Goal: Transaction & Acquisition: Purchase product/service

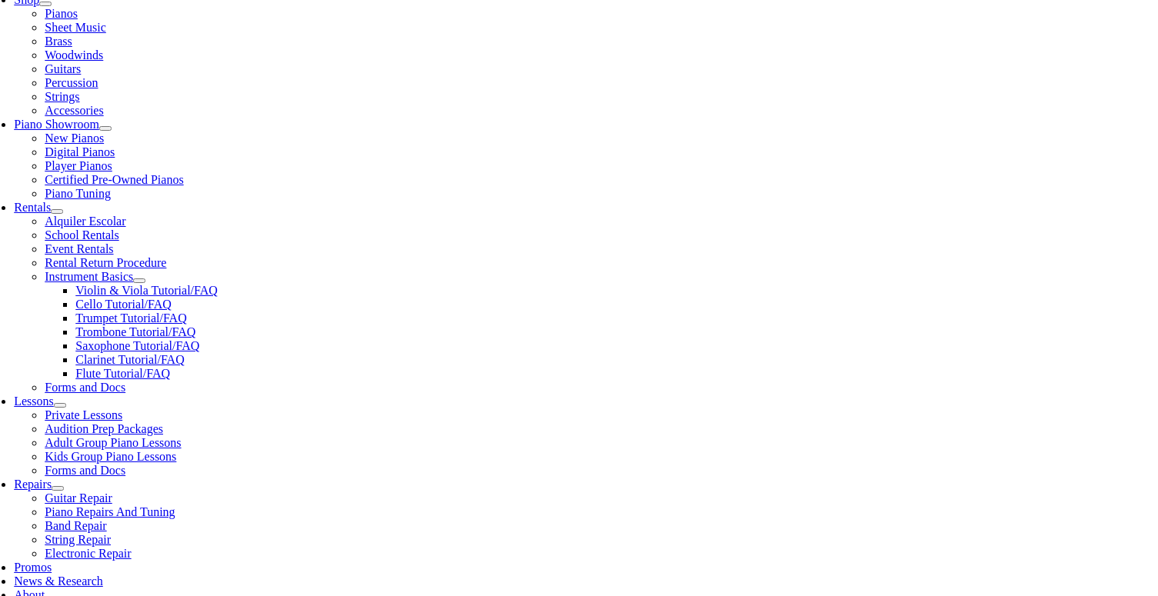
scroll to position [364, 0]
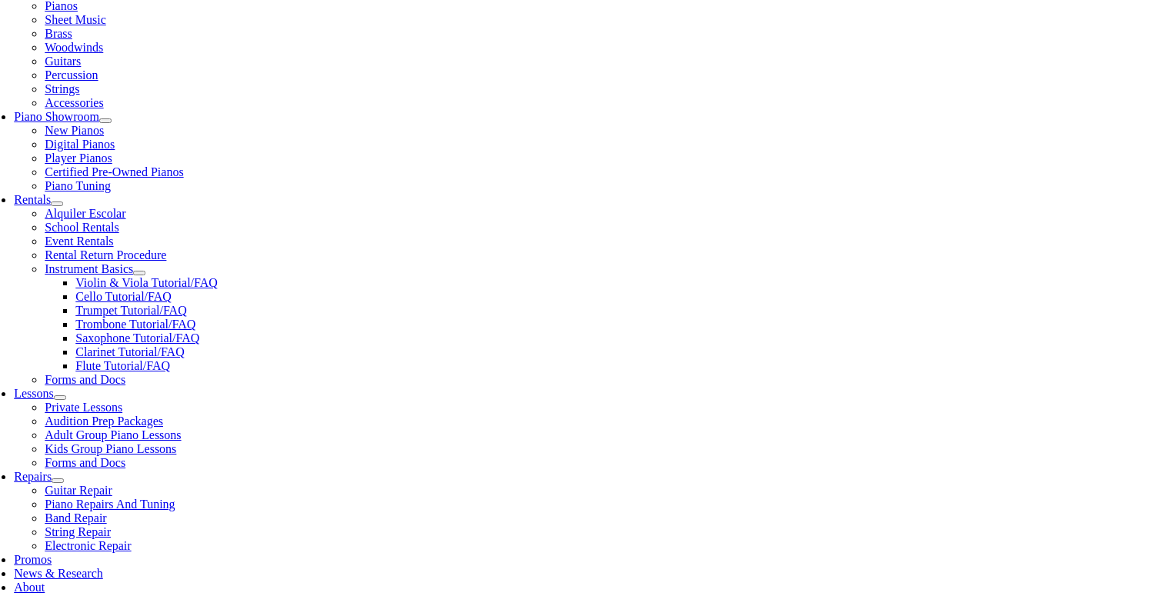
type input "Penn Medicine"
type input "4843196945"
type input "27009779"
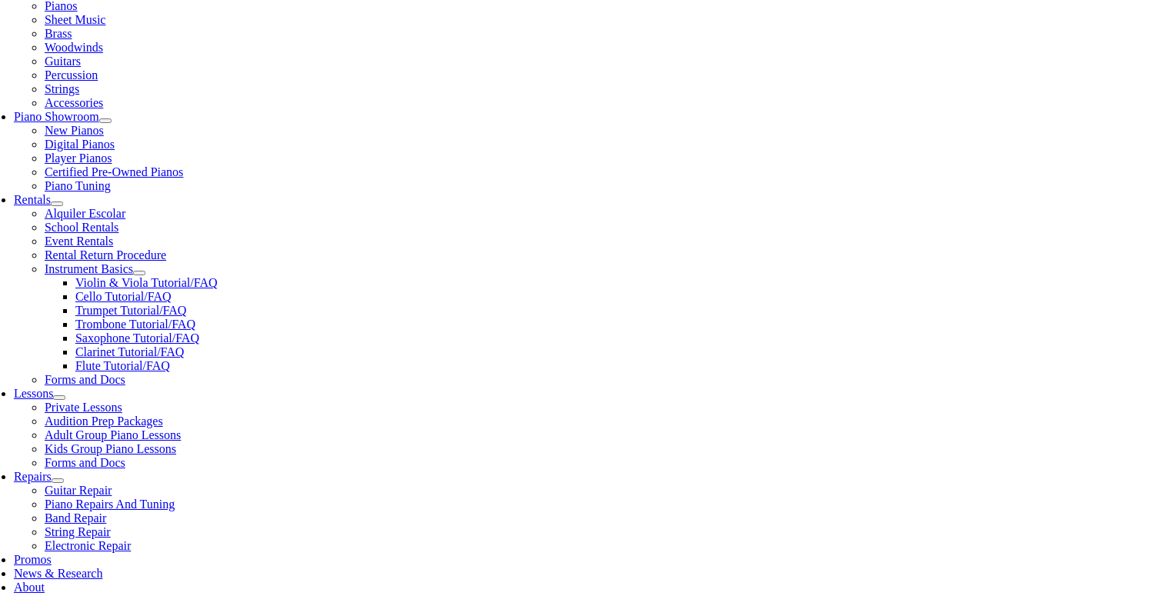
type input "04/21/1984"
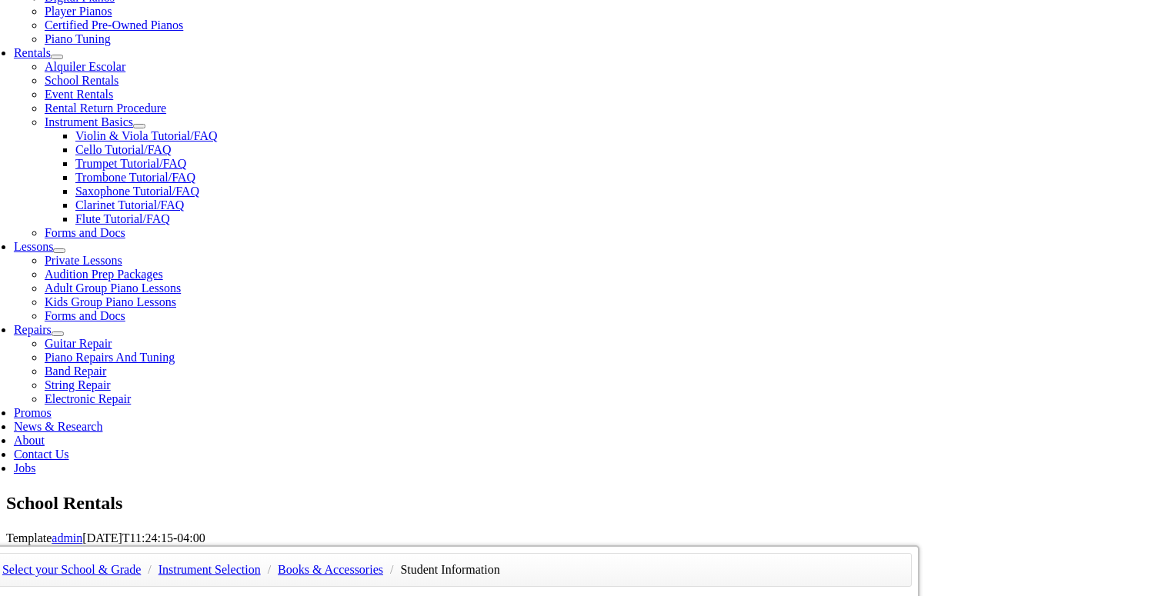
scroll to position [515, 0]
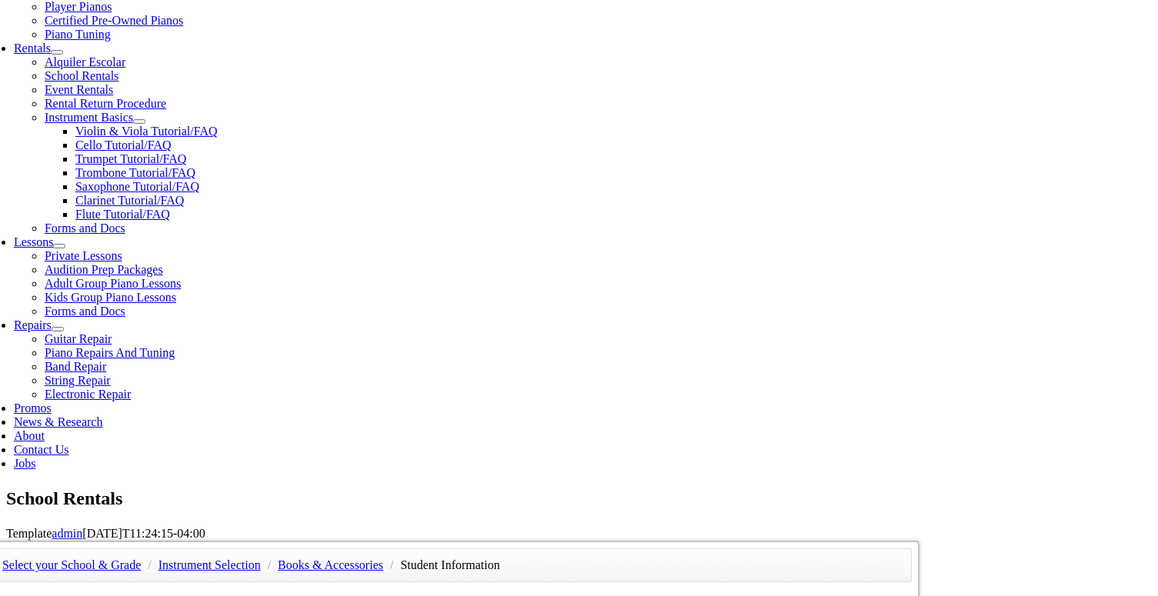
type input "Tyre Branson"
type input "4843196946"
type input "Siemens"
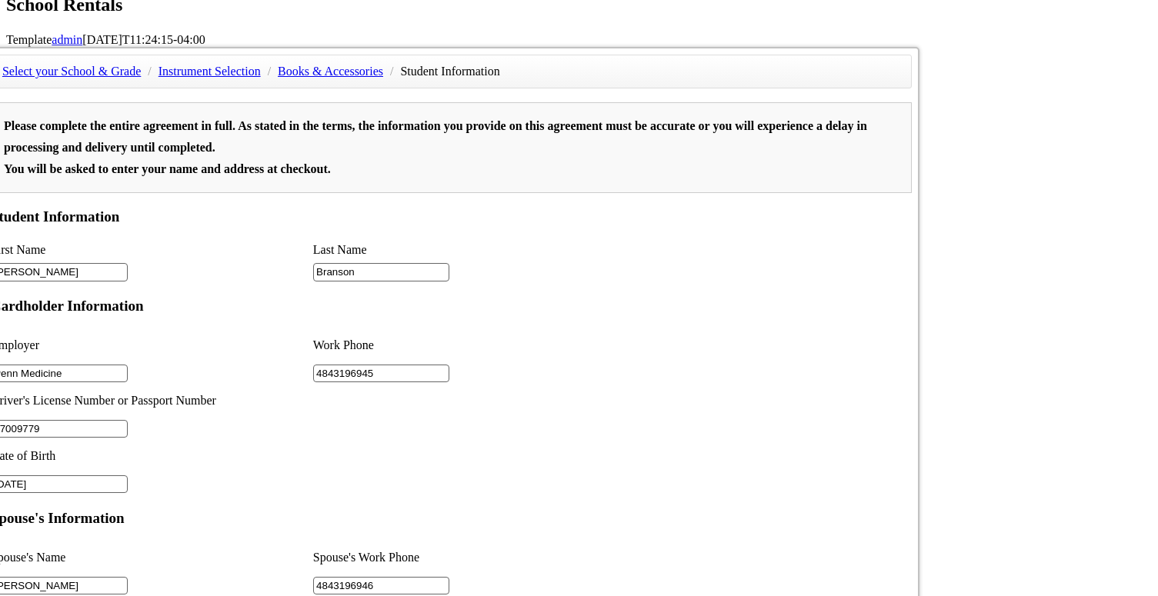
scroll to position [1029, 0]
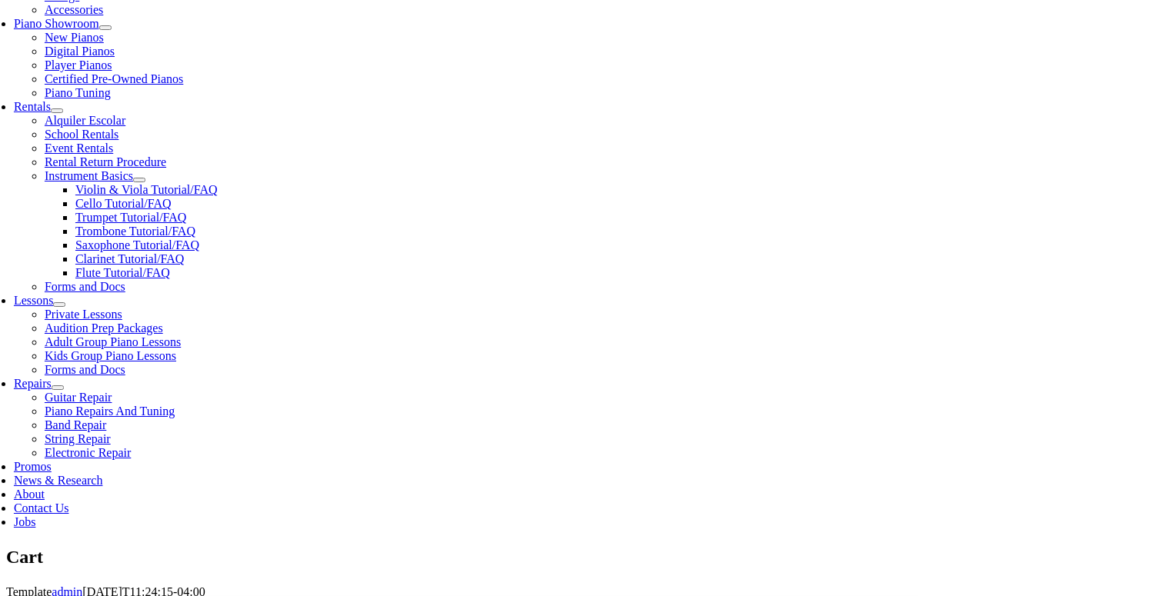
scroll to position [473, 0]
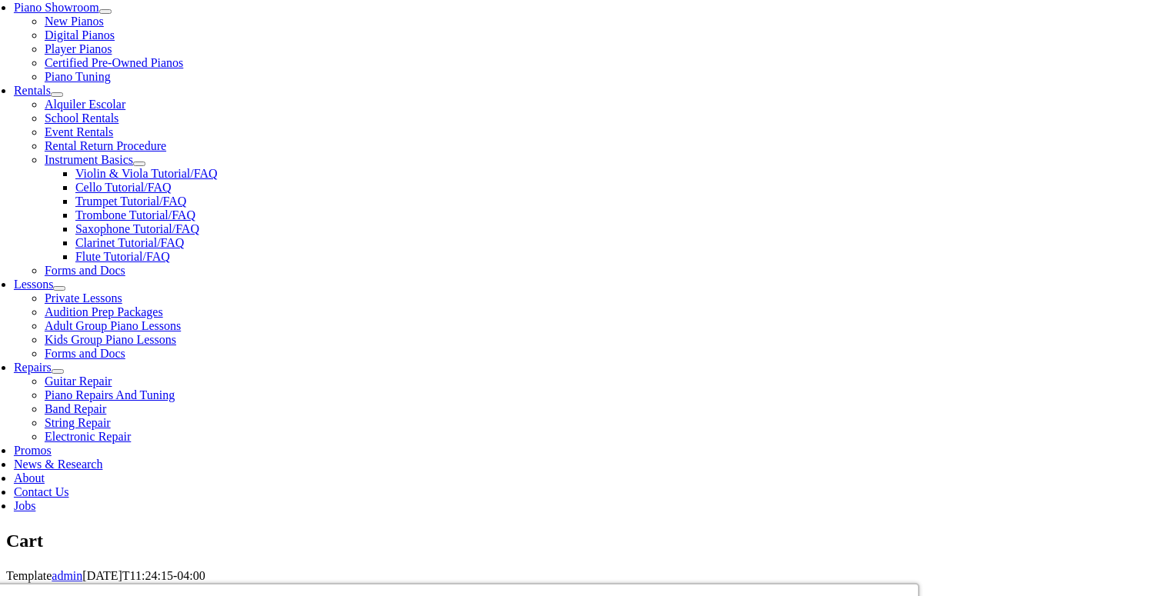
select select "PA"
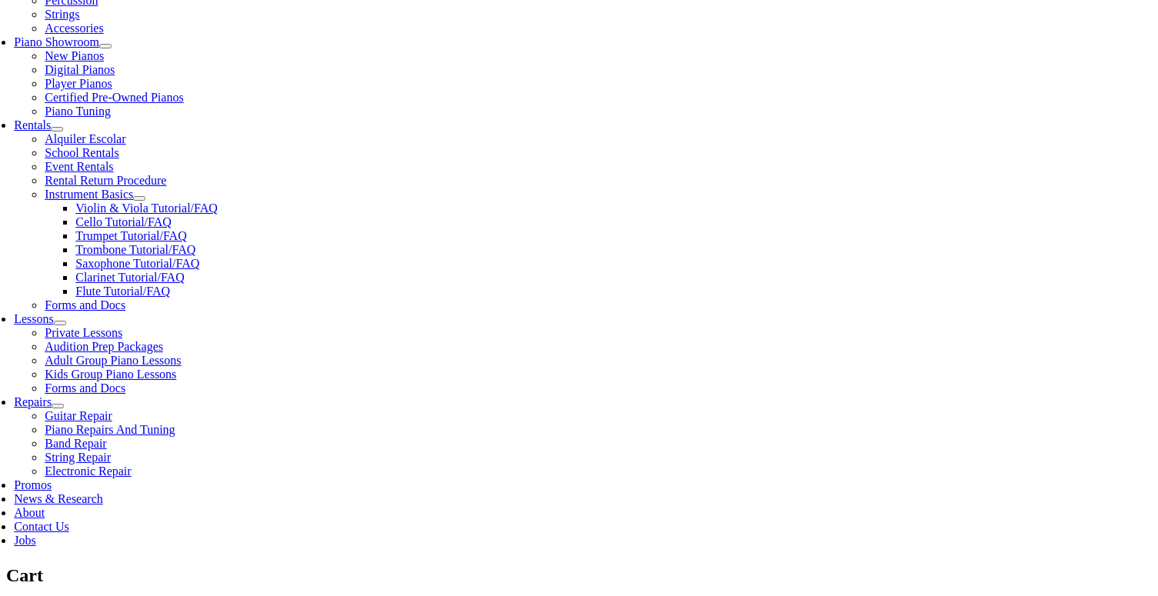
scroll to position [437, 0]
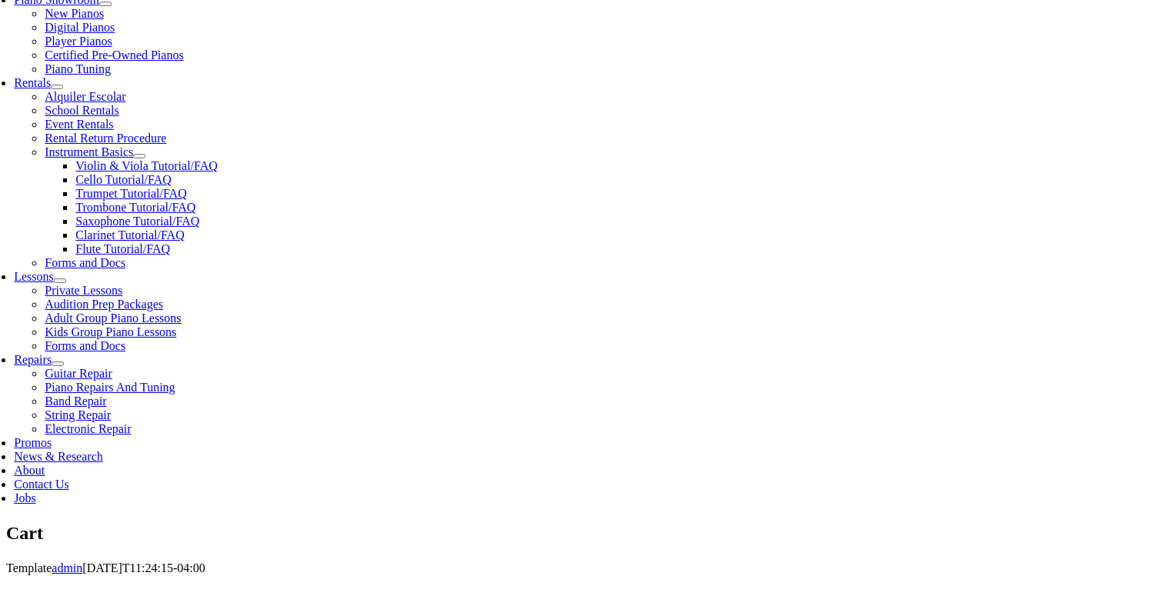
scroll to position [505, 0]
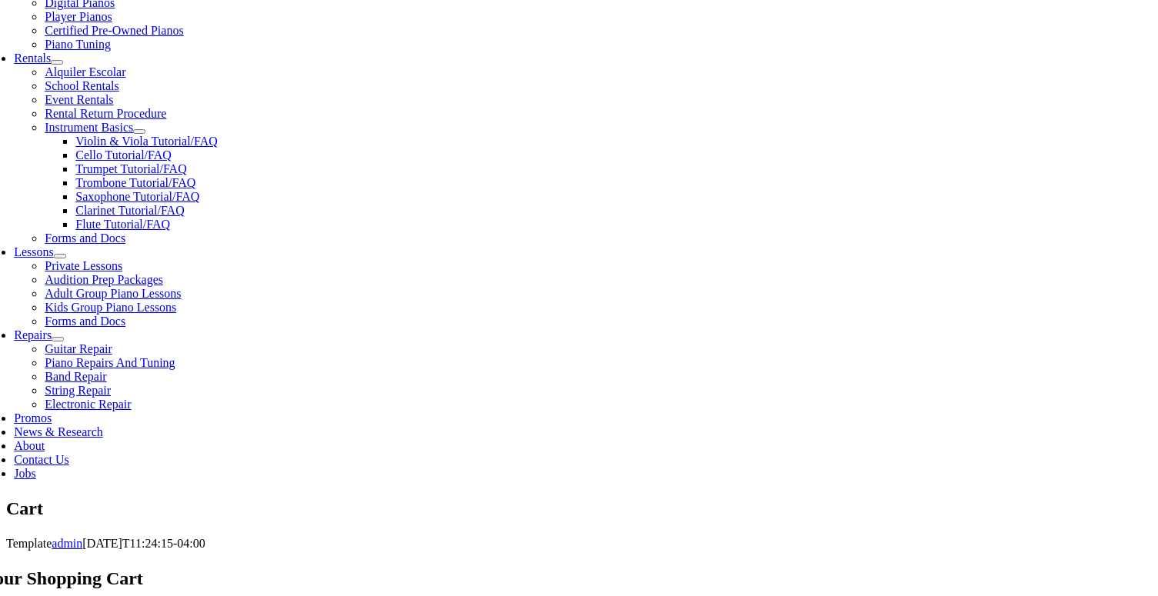
select select "PA"
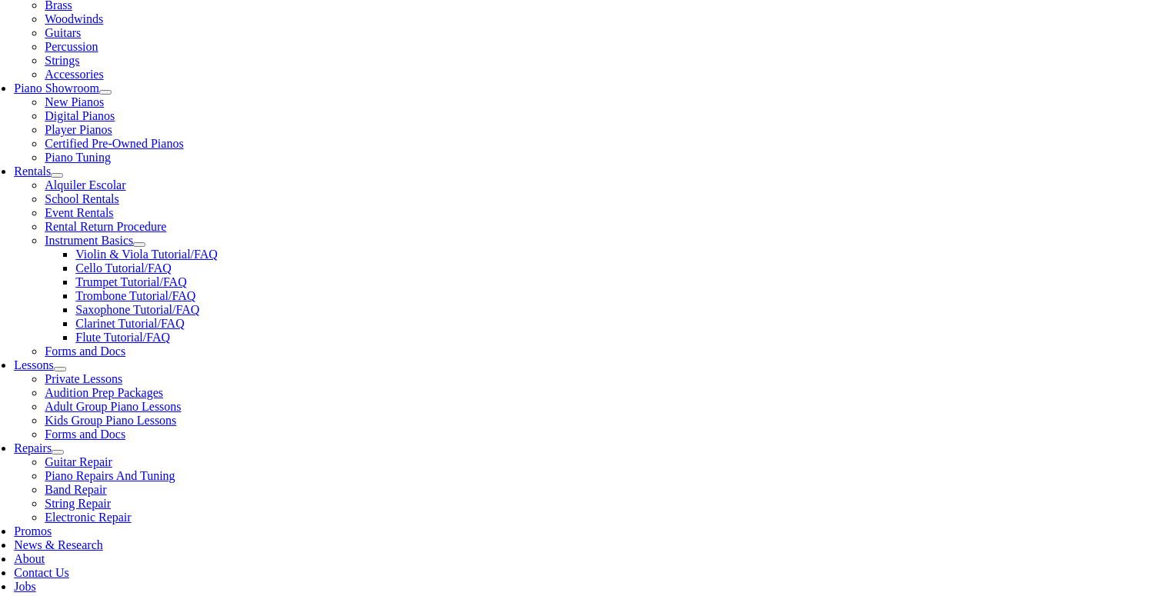
scroll to position [395, 0]
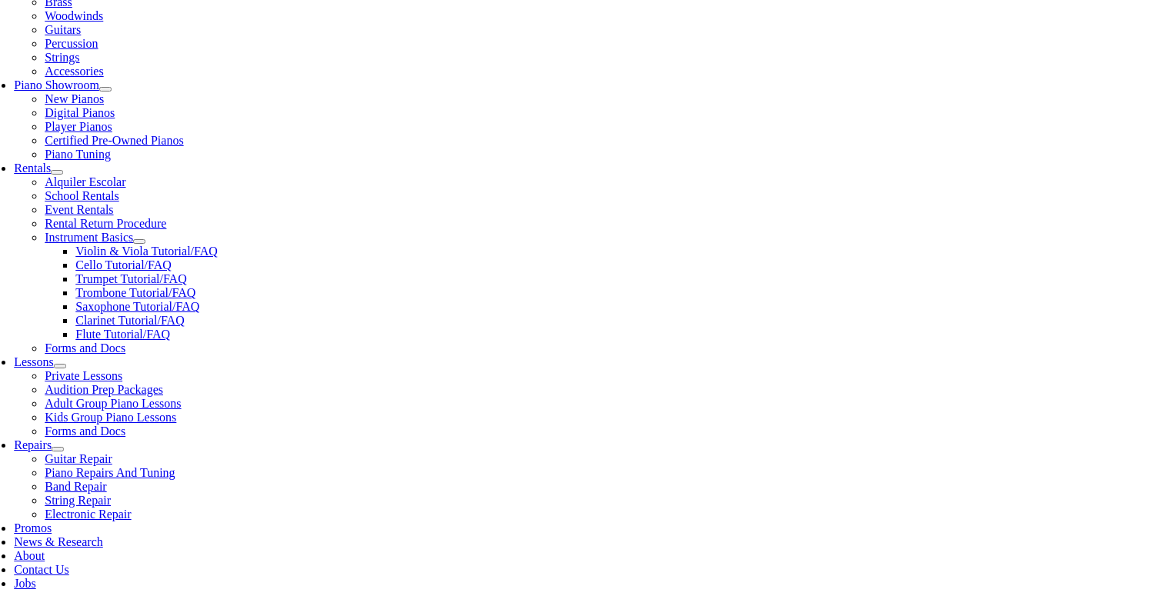
select select "PA"
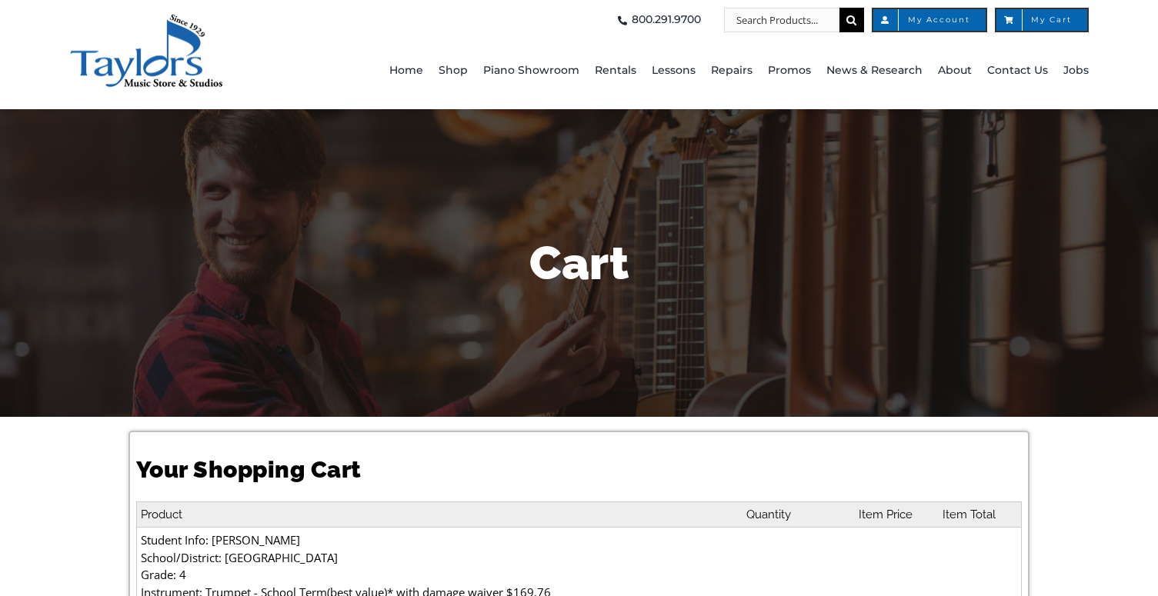
select select "PA"
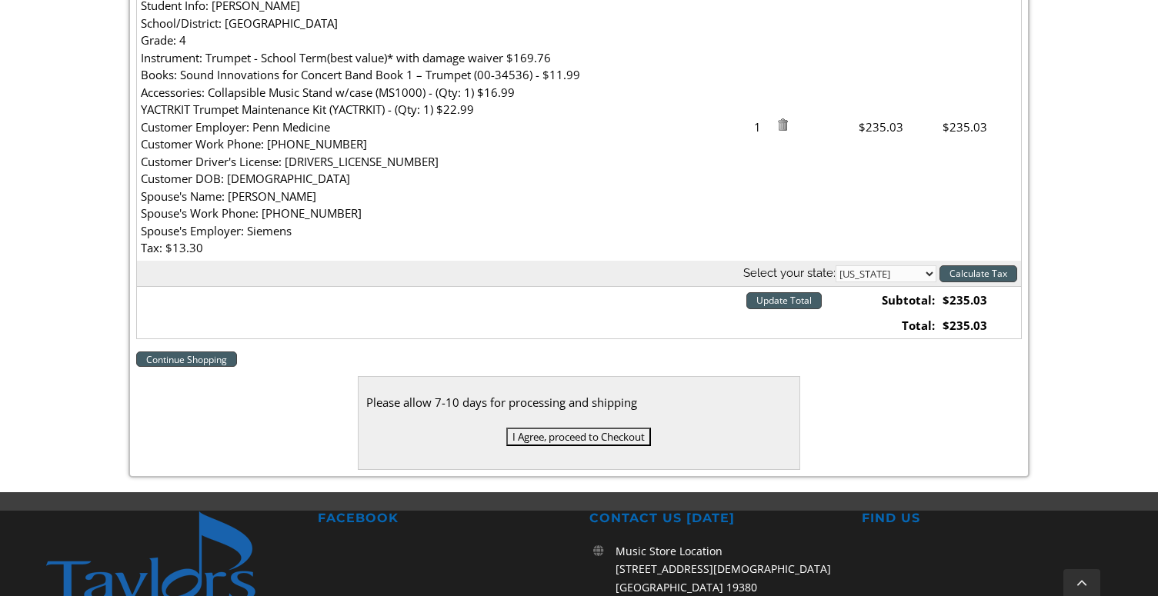
scroll to position [556, 0]
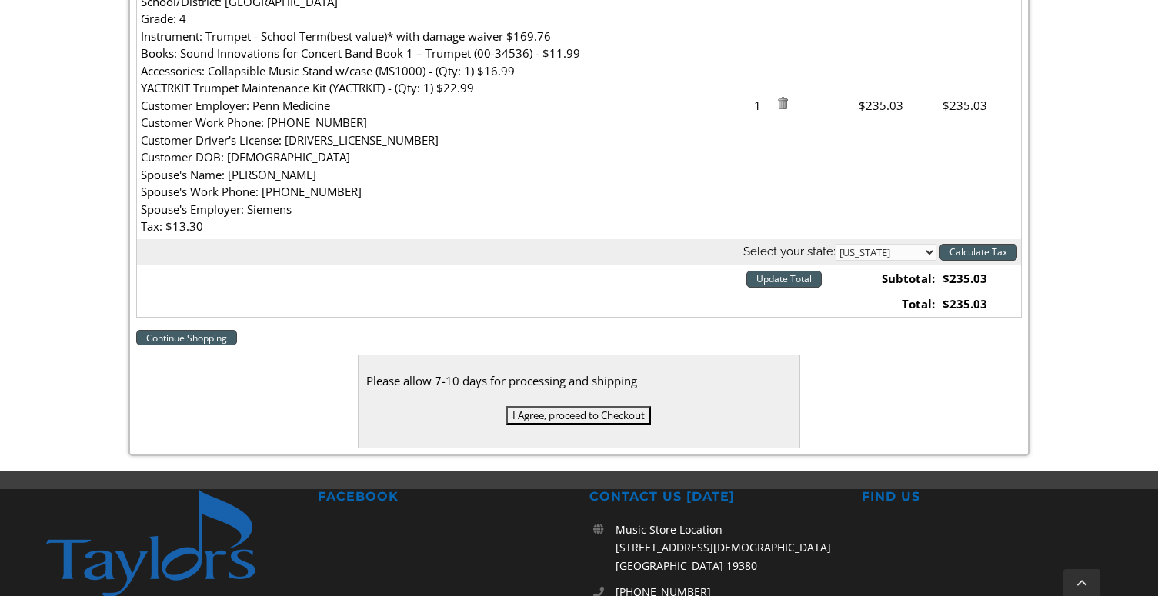
click at [630, 423] on input "I Agree, proceed to Checkout" at bounding box center [578, 415] width 145 height 18
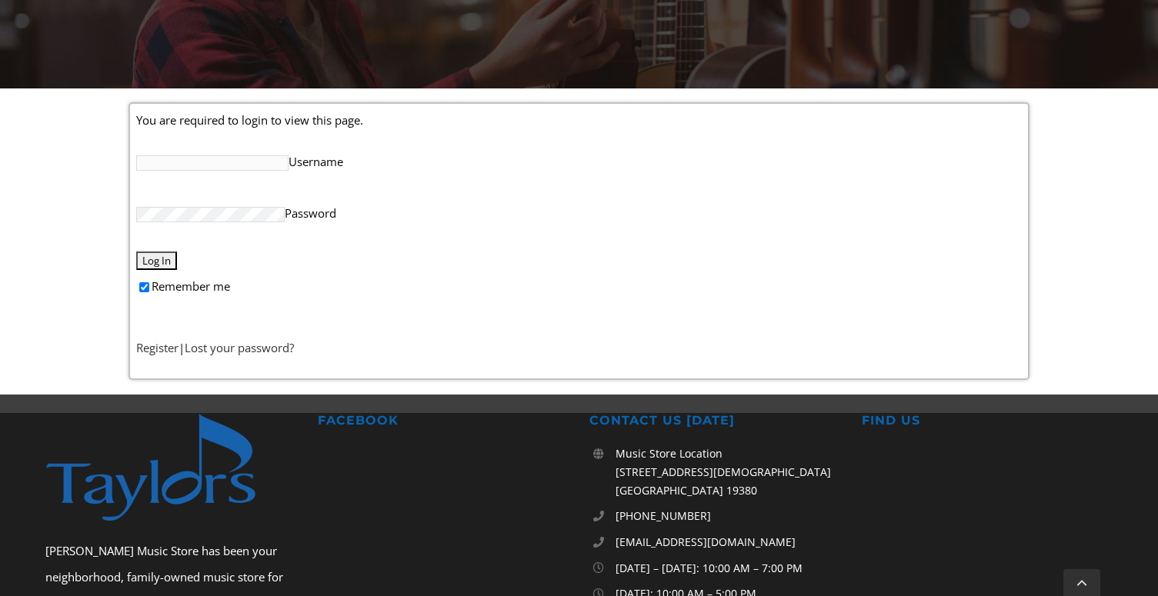
scroll to position [331, 0]
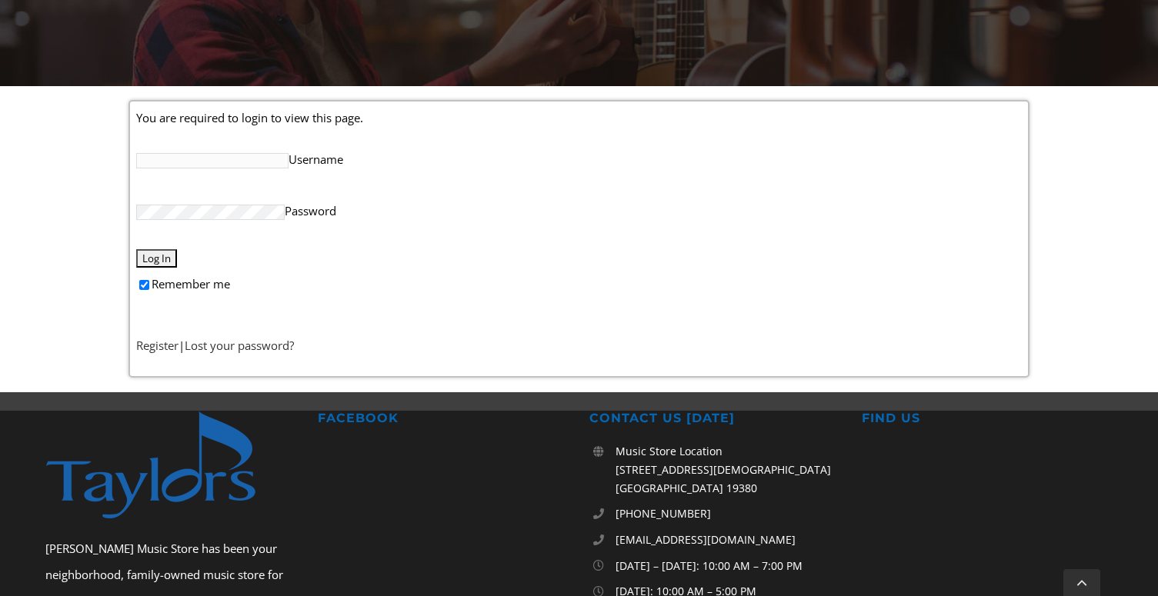
click at [256, 154] on input "Username" at bounding box center [212, 160] width 152 height 15
click at [163, 352] on link "Register" at bounding box center [157, 345] width 42 height 15
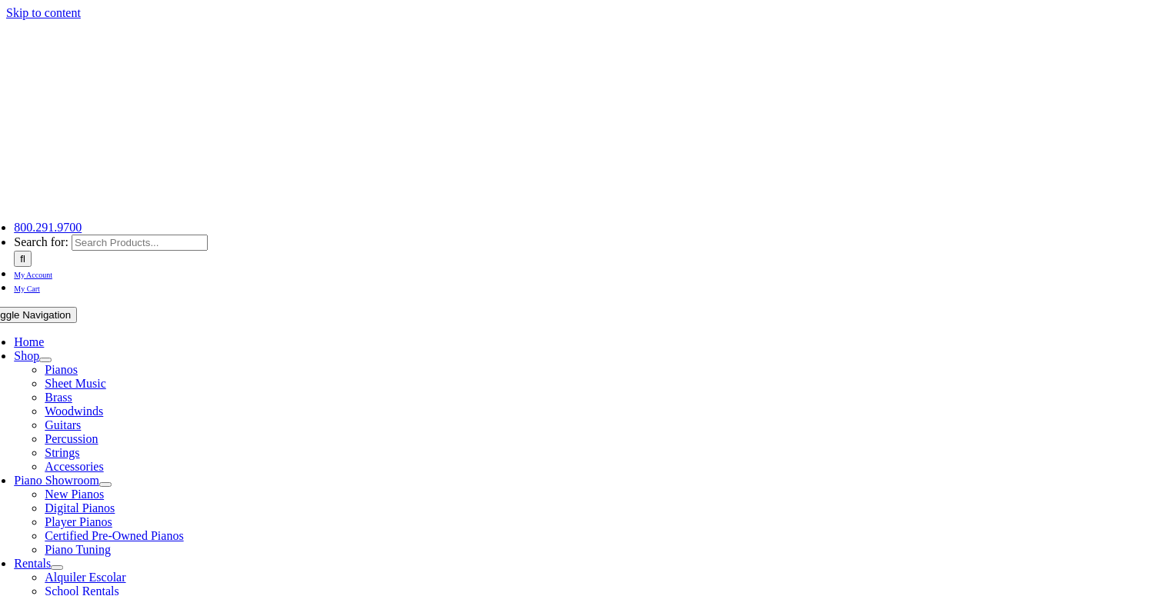
select select "PA"
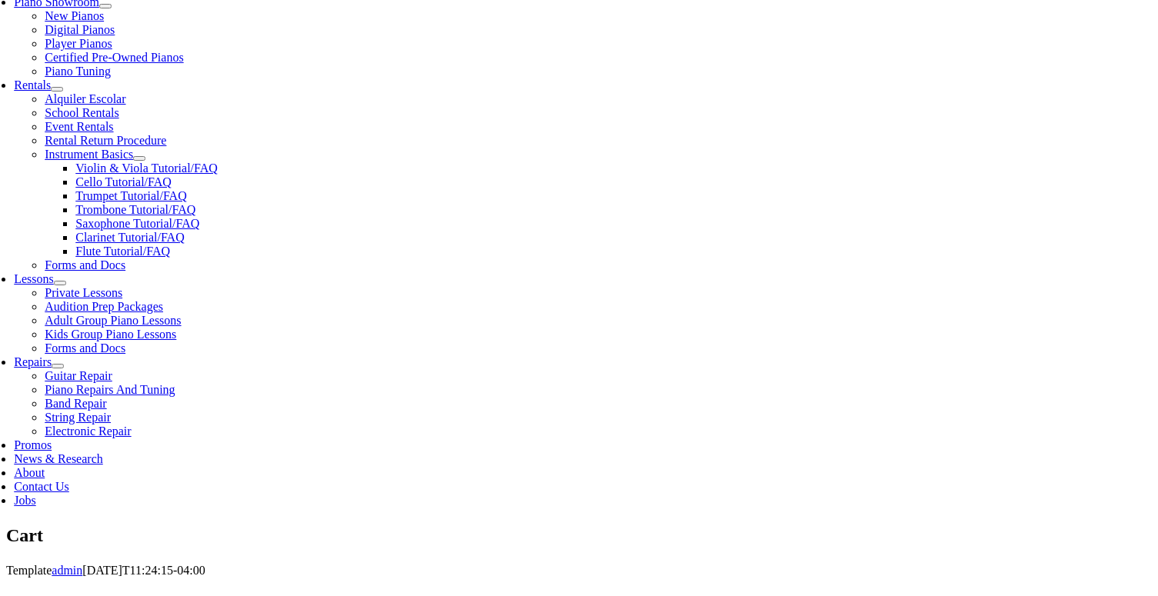
scroll to position [483, 0]
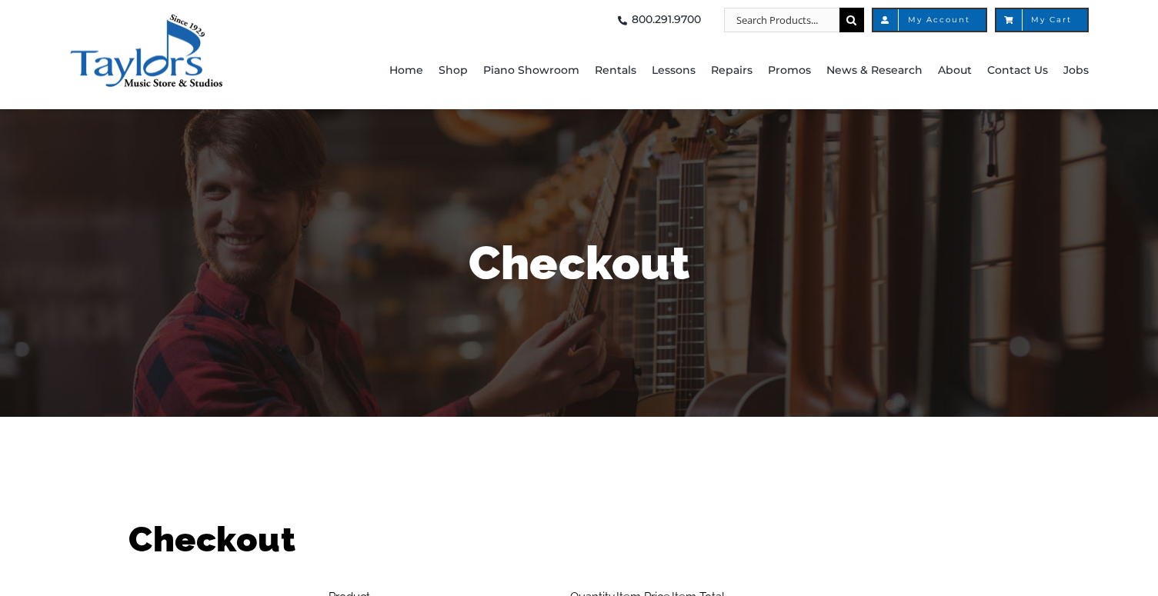
select select
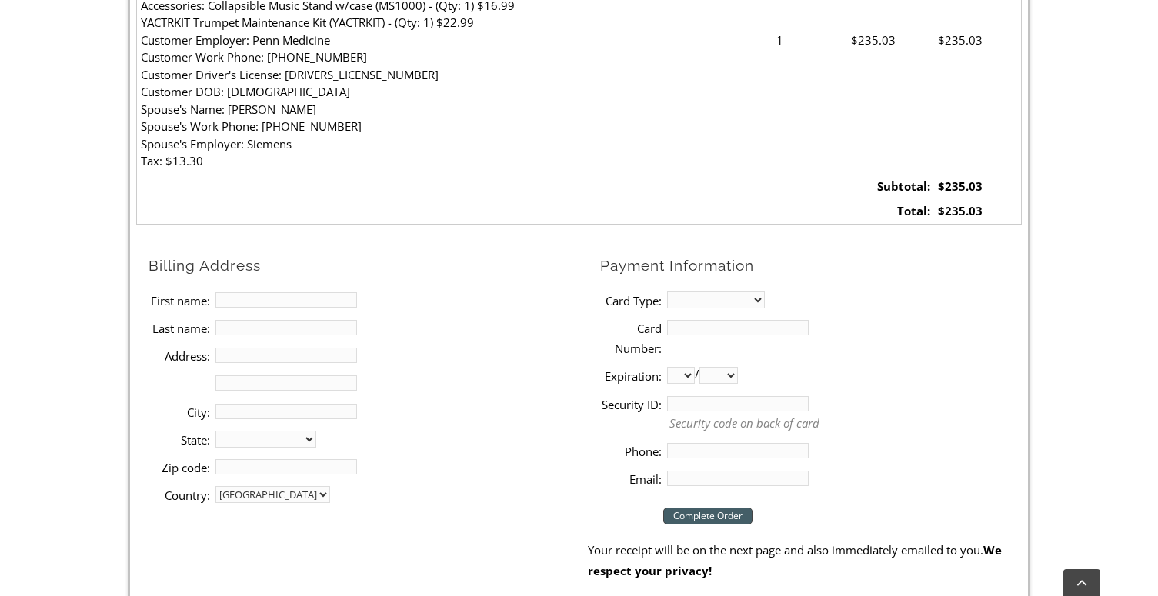
scroll to position [624, 0]
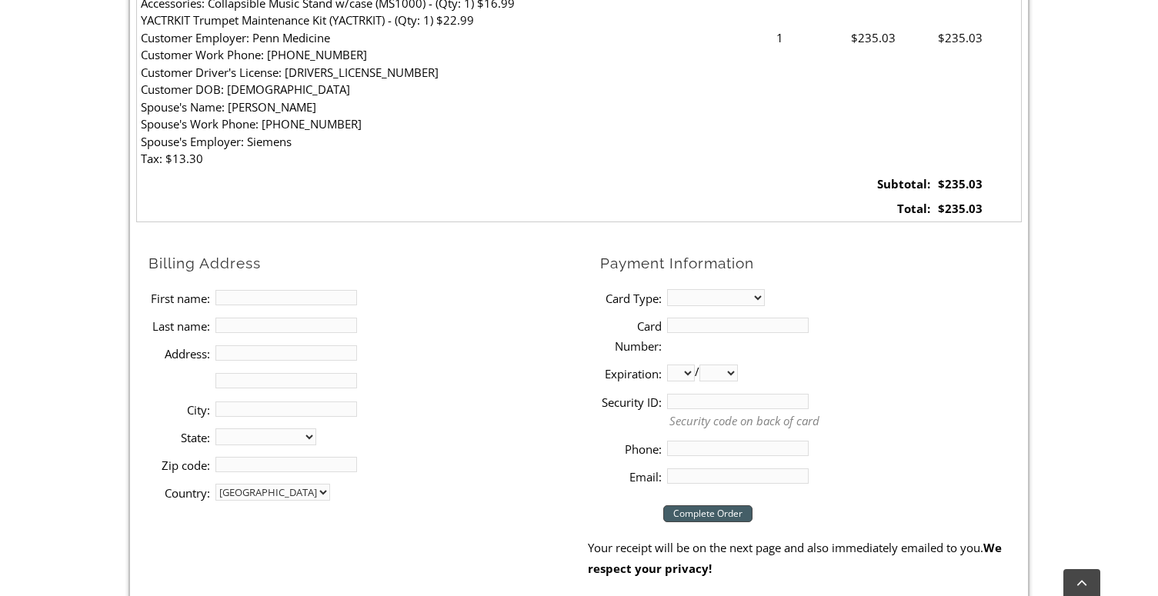
click at [344, 302] on input "First name:" at bounding box center [286, 297] width 142 height 15
type input "[PERSON_NAME]"
type input "Branson"
type input "[STREET_ADDRESS],"
type input "Media"
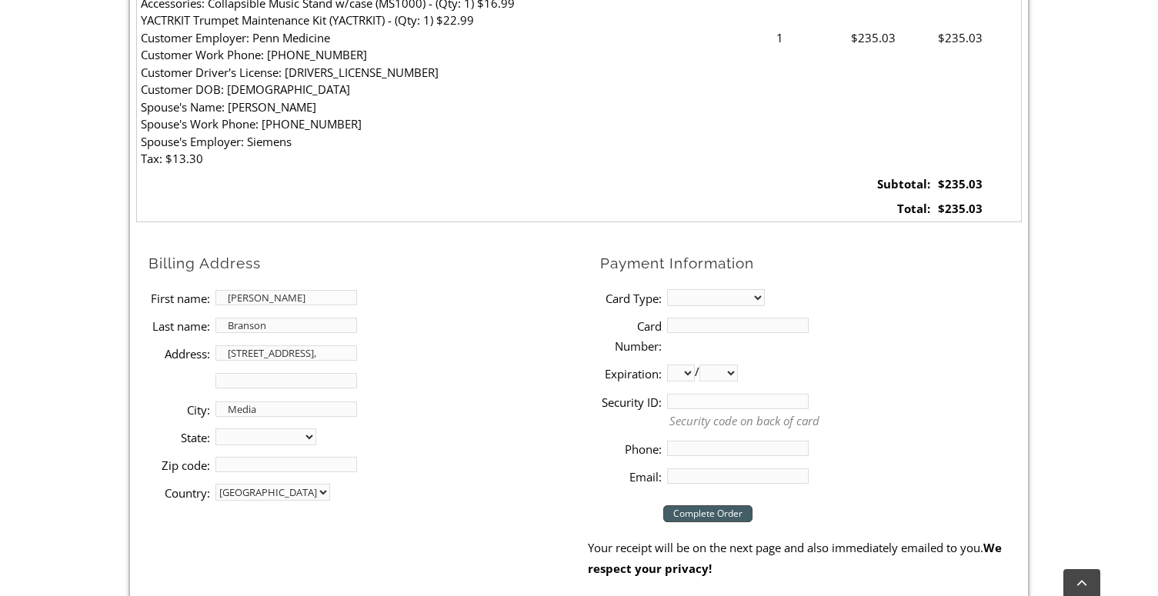
select select "PA"
type input "19063"
type input "4843196945"
type input "[EMAIL_ADDRESS][DOMAIN_NAME]"
click at [524, 377] on li "Address 2:" at bounding box center [367, 381] width 439 height 28
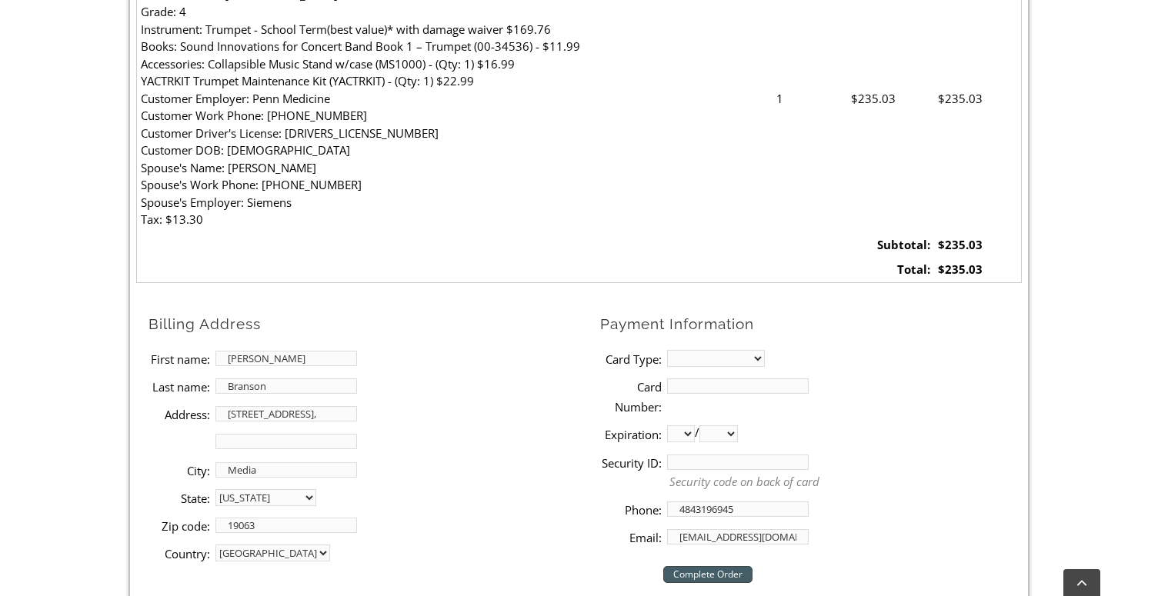
scroll to position [562, 0]
